Goal: Information Seeking & Learning: Check status

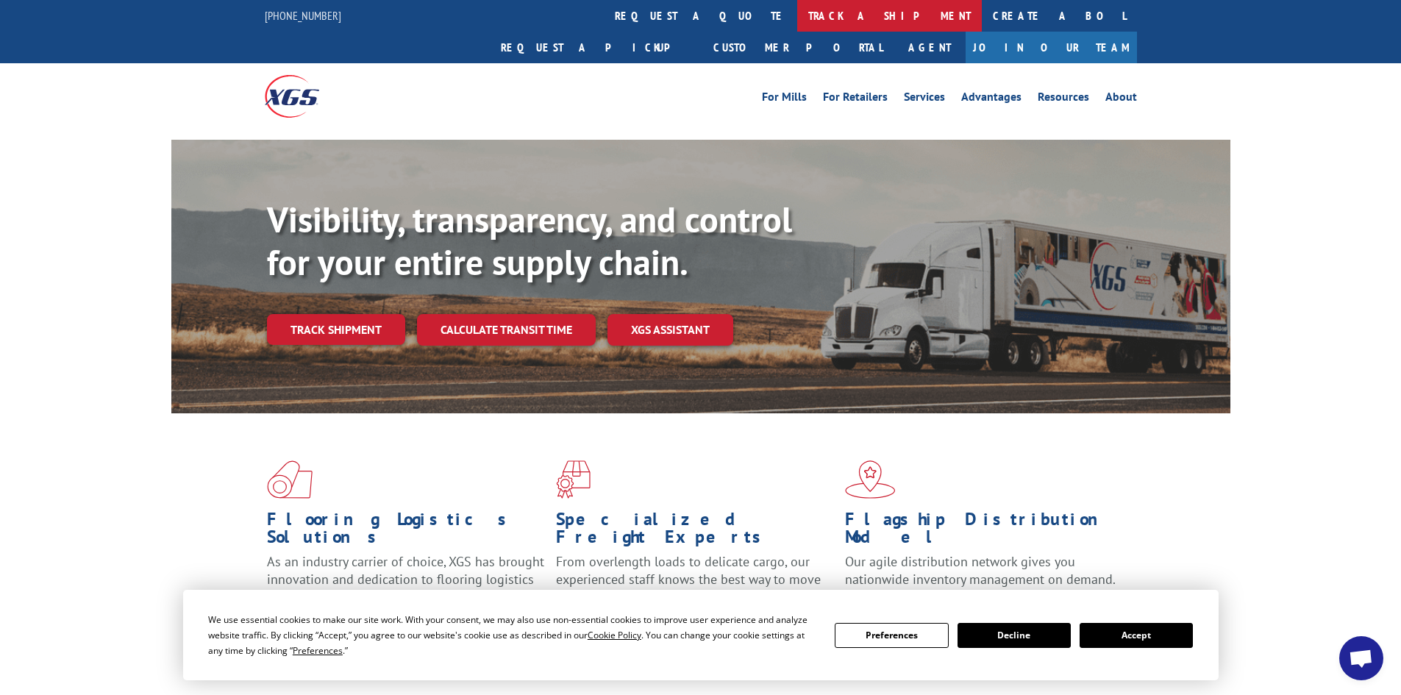
click at [797, 14] on link "track a shipment" at bounding box center [889, 16] width 185 height 32
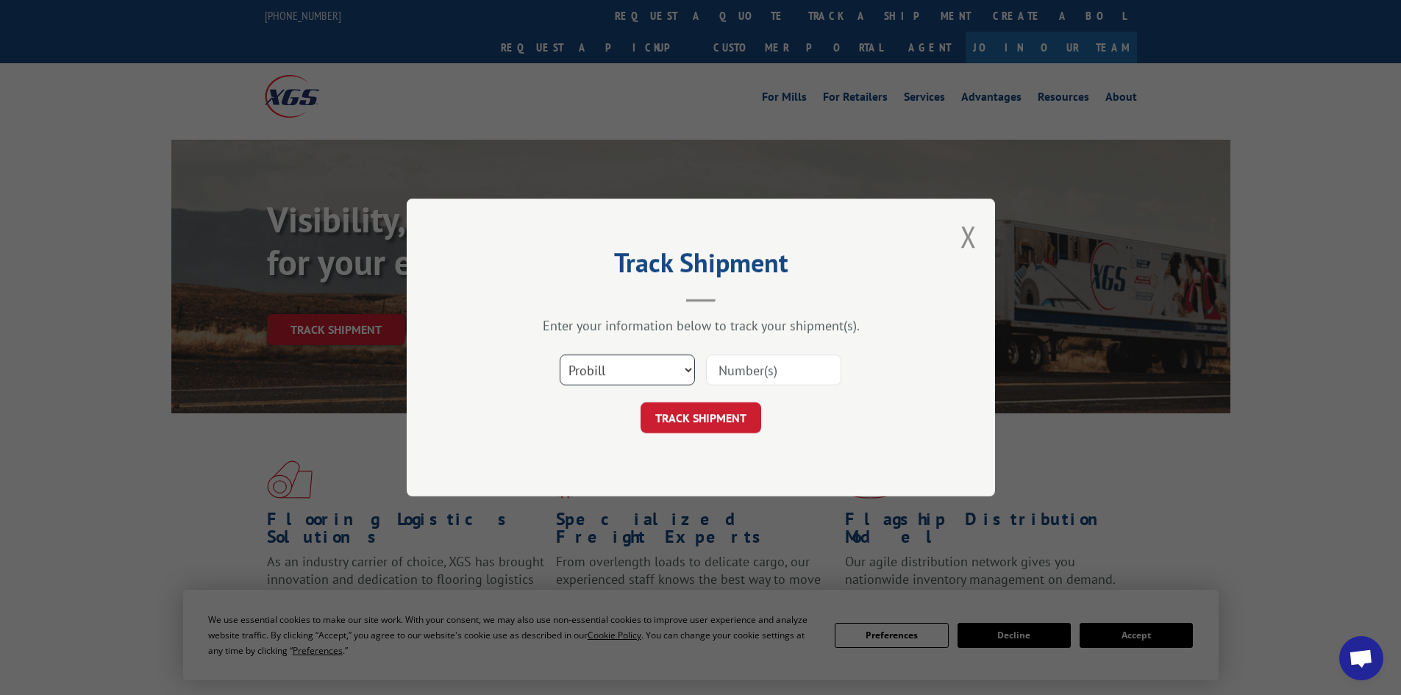
click at [684, 364] on select "Select category... Probill BOL PO" at bounding box center [627, 370] width 135 height 31
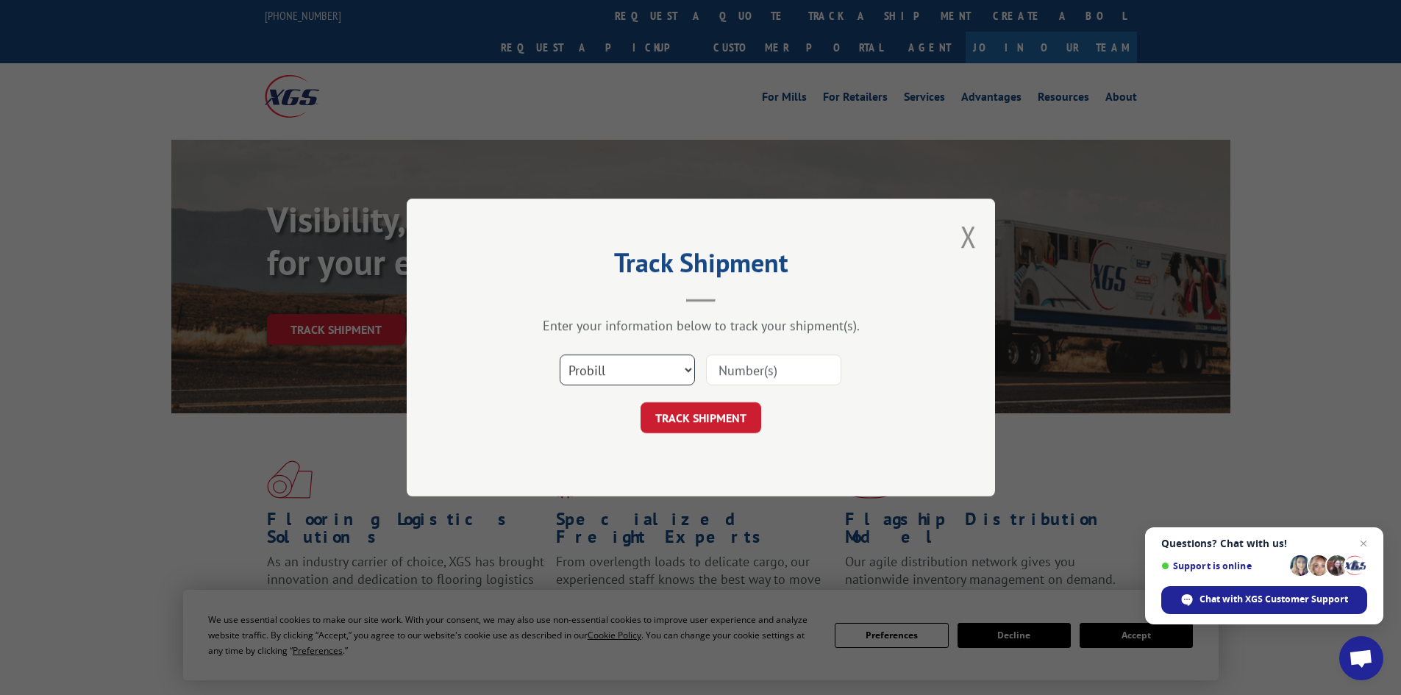
select select "bol"
click at [560, 355] on select "Select category... Probill BOL PO" at bounding box center [627, 370] width 135 height 31
click at [728, 370] on input at bounding box center [773, 370] width 135 height 31
paste input "5495285"
type input "5495285"
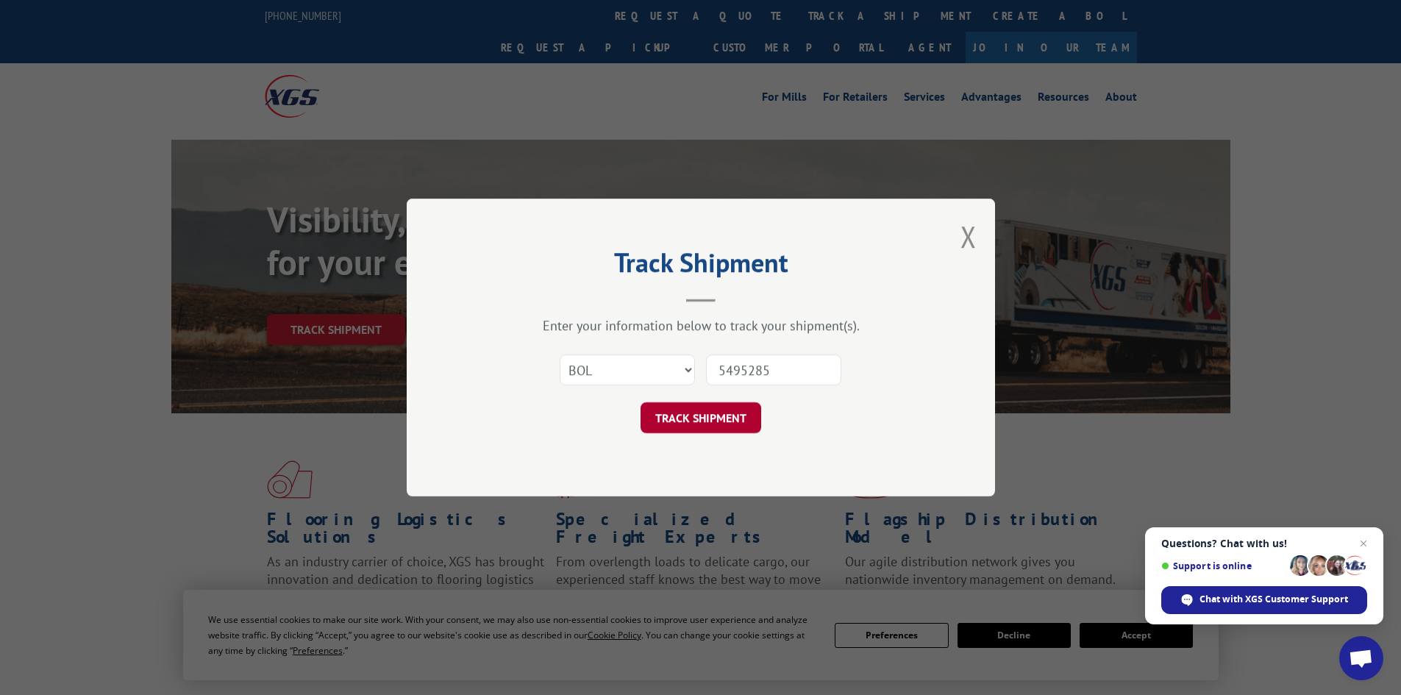
click at [700, 416] on button "TRACK SHIPMENT" at bounding box center [701, 417] width 121 height 31
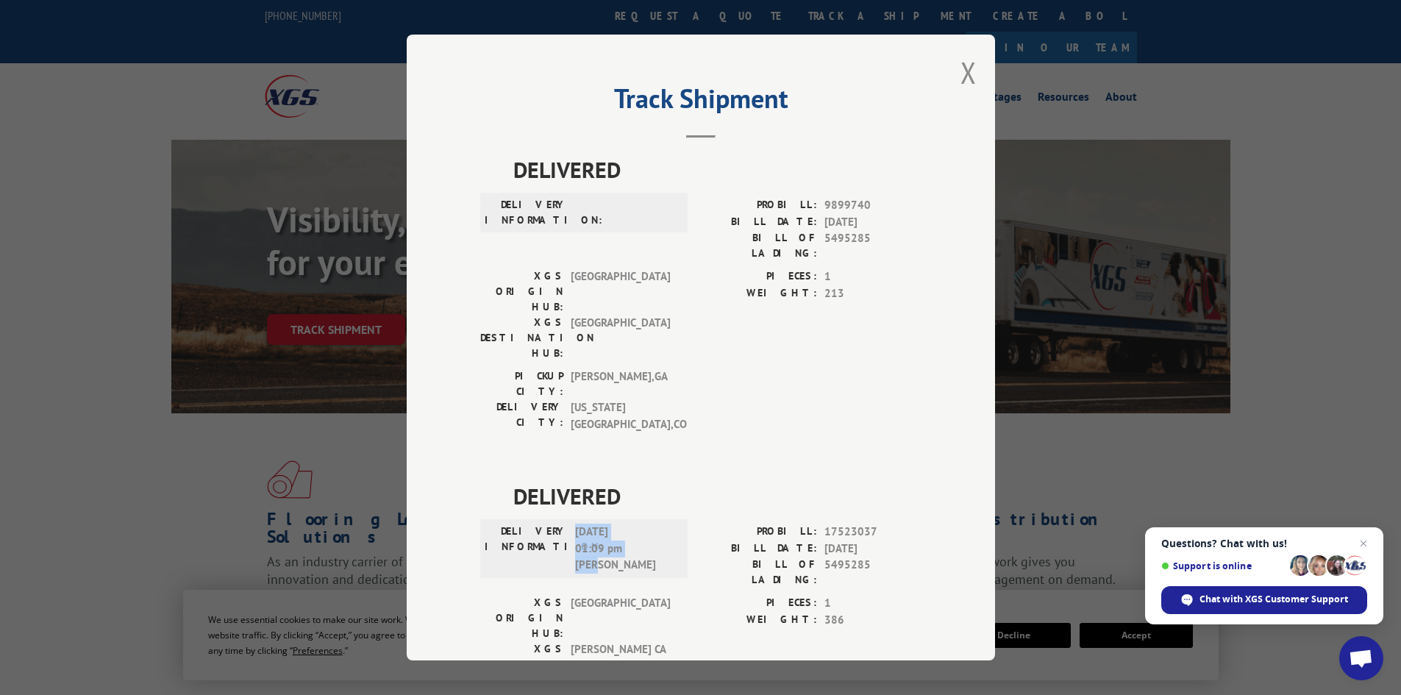
drag, startPoint x: 622, startPoint y: 496, endPoint x: 566, endPoint y: 455, distance: 69.4
click at [566, 524] on div "DELIVERY INFORMATION: [DATE] 01:09 pm [PERSON_NAME]" at bounding box center [584, 549] width 199 height 50
copy span "[DATE] 01:09 pm [PERSON_NAME]"
